Goal: Find specific page/section: Find specific page/section

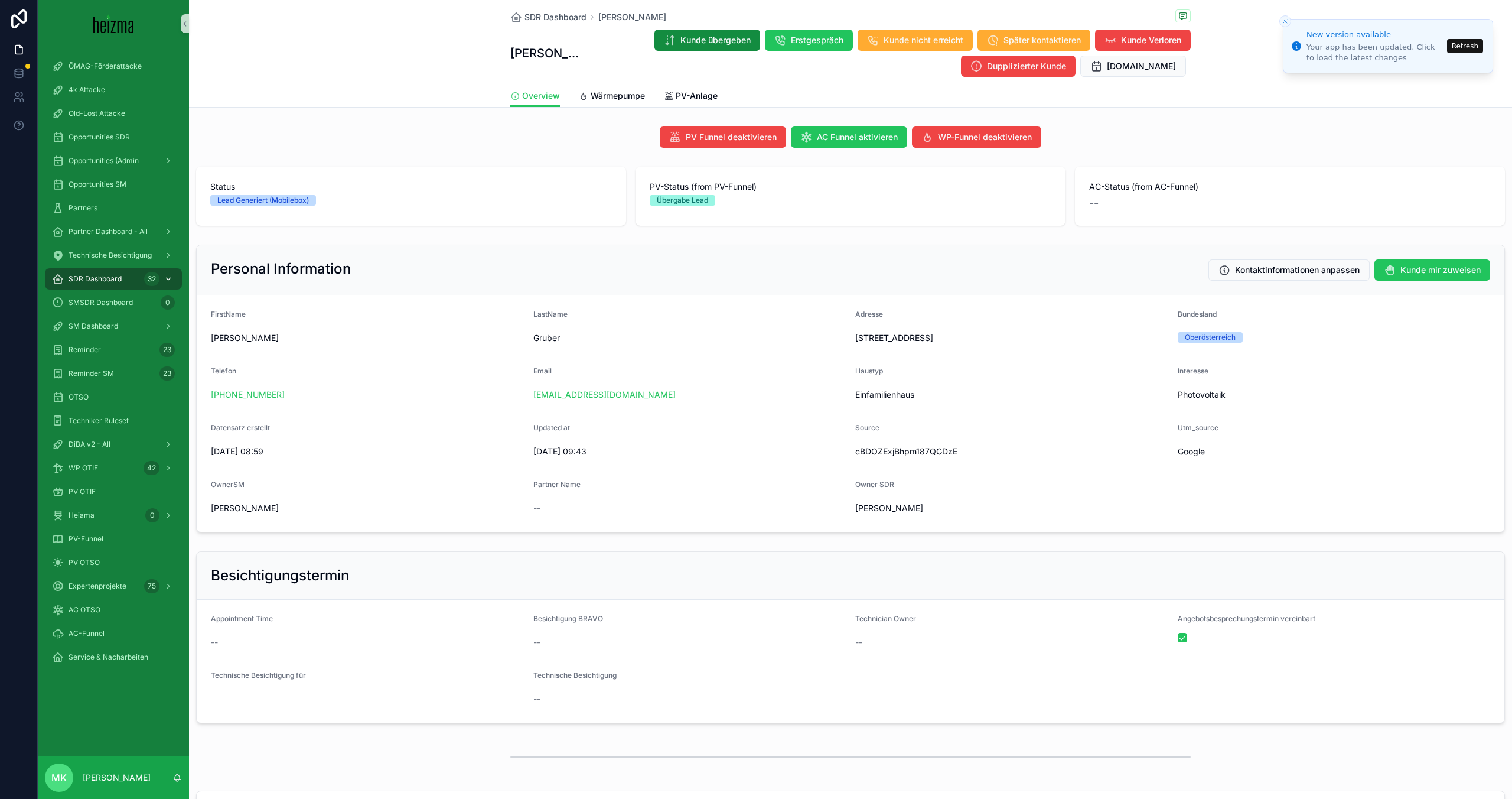
click at [94, 286] on div "SDR Dashboard 32" at bounding box center [113, 278] width 123 height 19
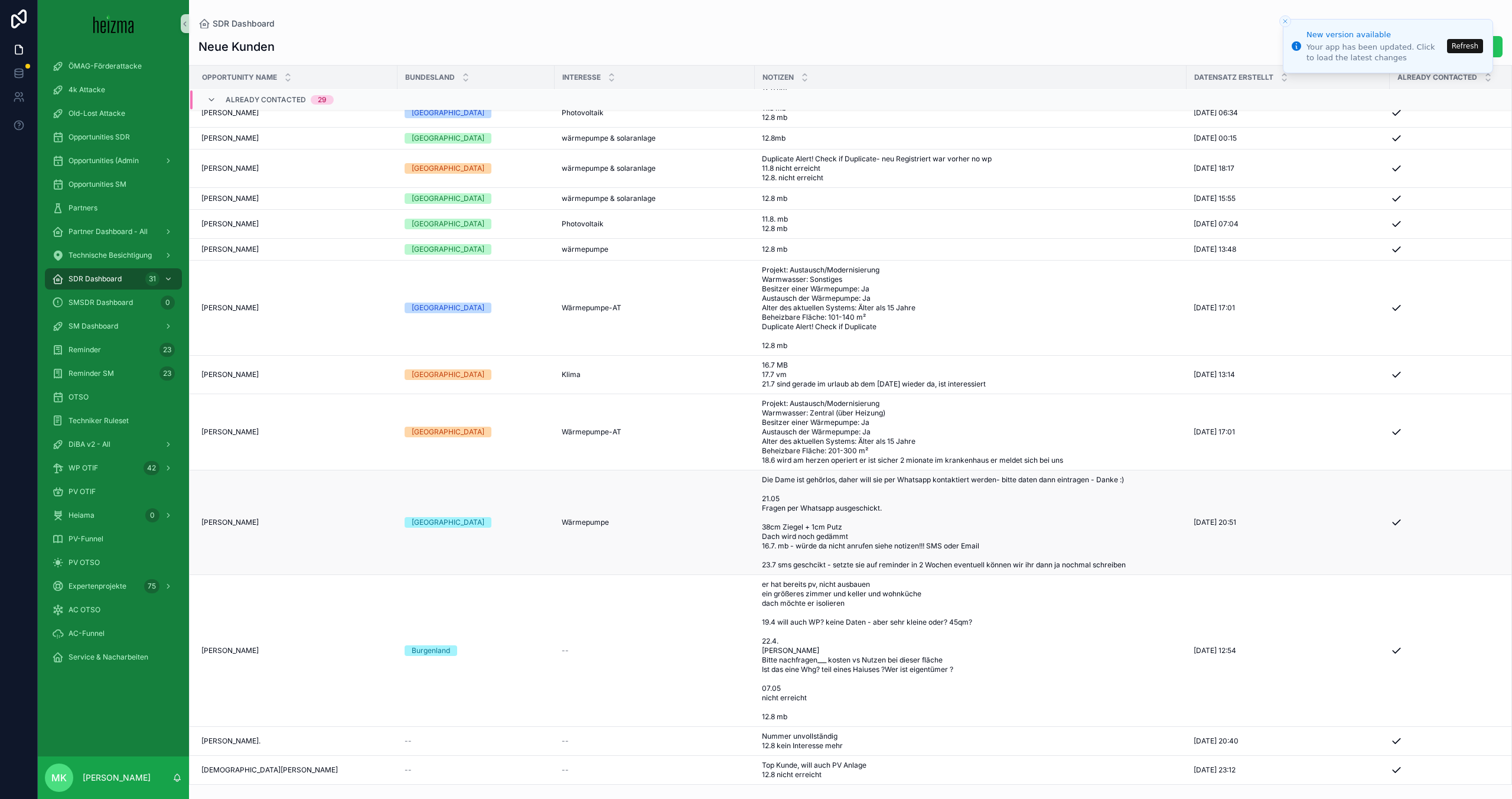
scroll to position [924, 2]
click at [1472, 51] on button "Refresh" at bounding box center [1465, 46] width 36 height 14
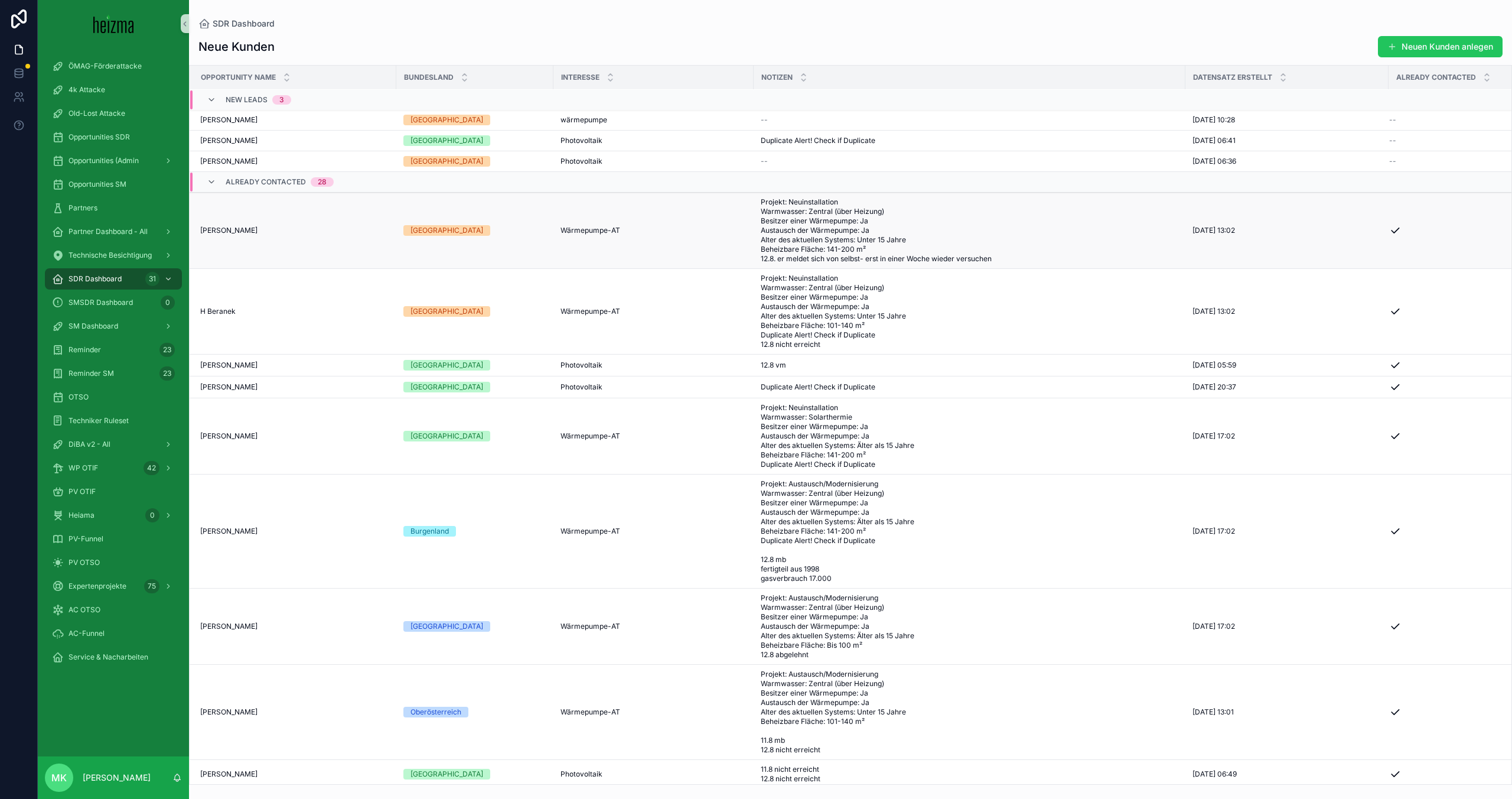
scroll to position [445, 4]
